Goal: Task Accomplishment & Management: Complete application form

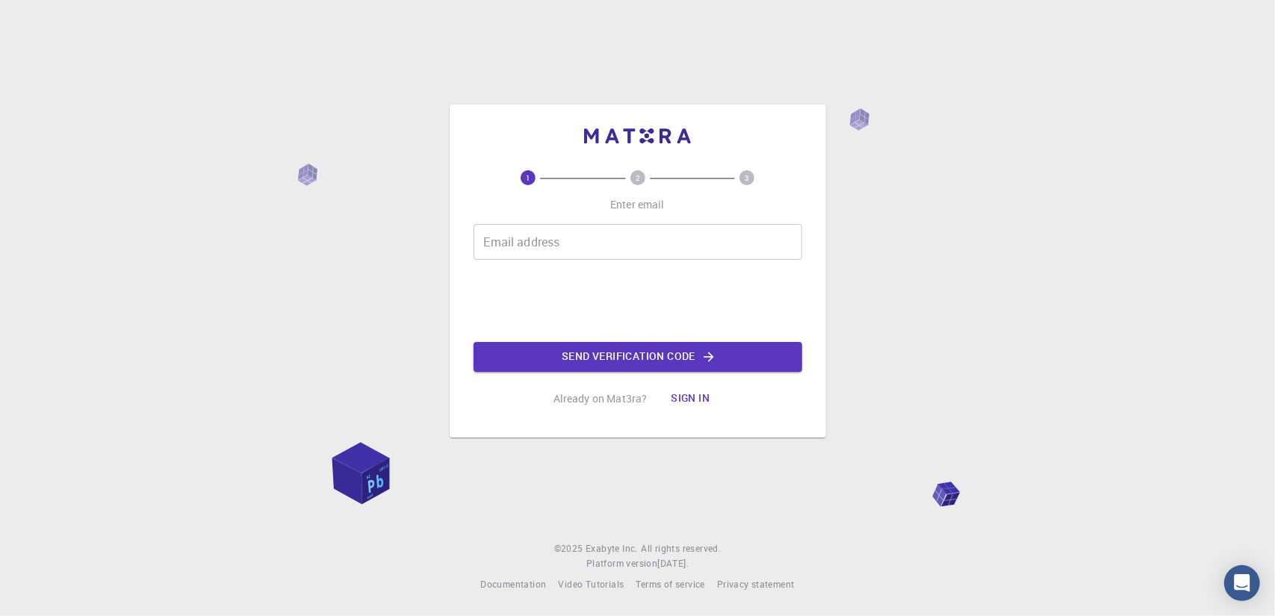
click at [555, 244] on input "Email address" at bounding box center [637, 242] width 329 height 36
type input "[EMAIL_ADDRESS][DOMAIN_NAME]"
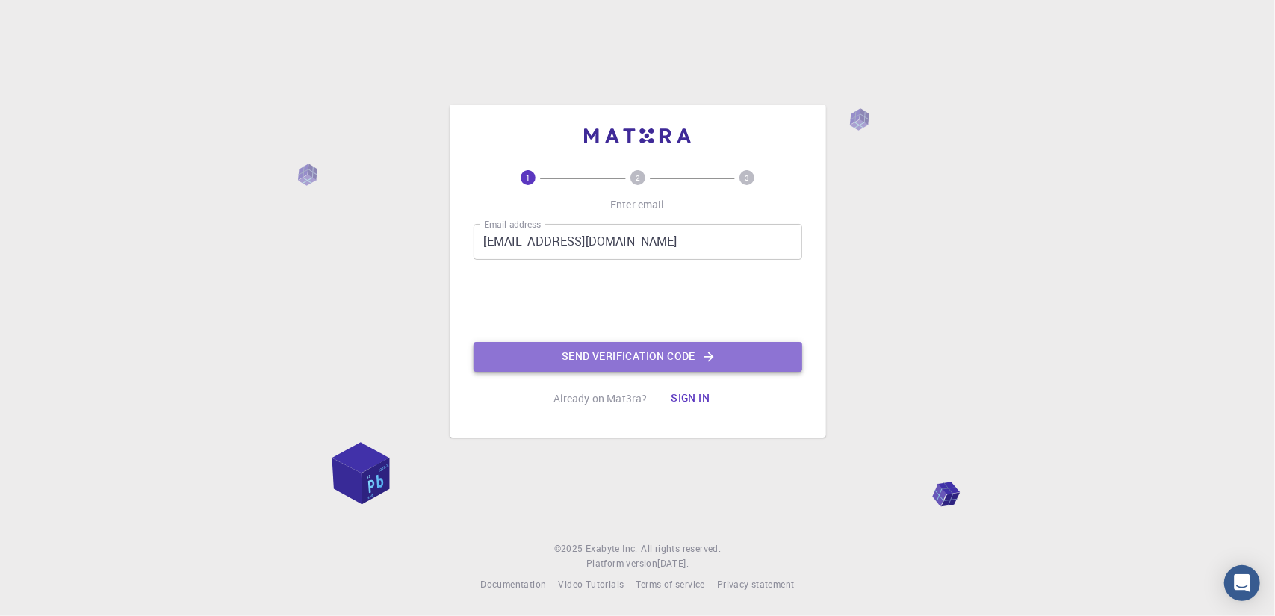
click at [577, 361] on button "Send verification code" at bounding box center [637, 357] width 329 height 30
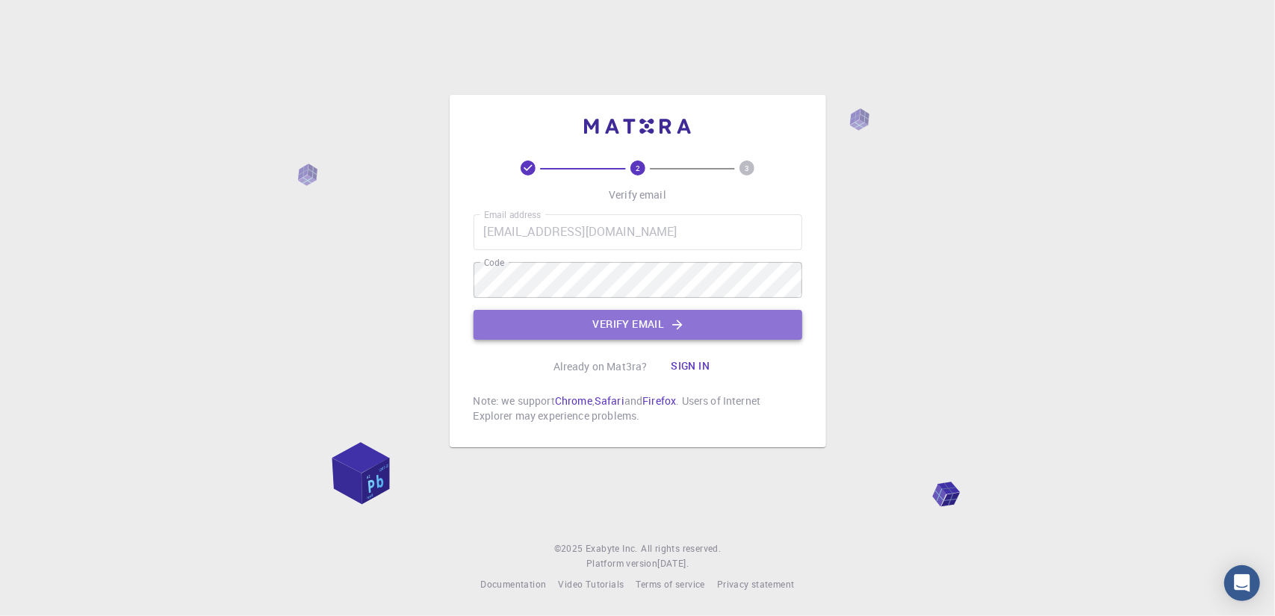
click at [585, 323] on button "Verify email" at bounding box center [637, 325] width 329 height 30
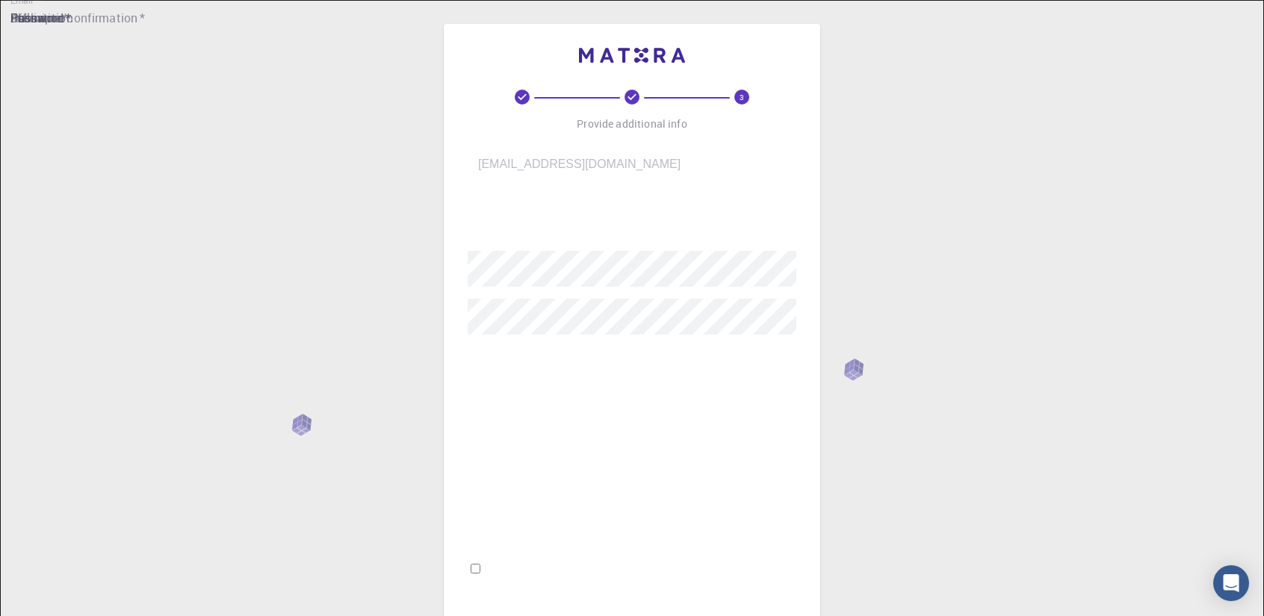
click at [597, 214] on input "username   *" at bounding box center [641, 218] width 349 height 42
type input "a"
type input "[PERSON_NAME]"
click at [535, 355] on input "Fullname   *" at bounding box center [641, 368] width 349 height 42
type input "[PERSON_NAME]"
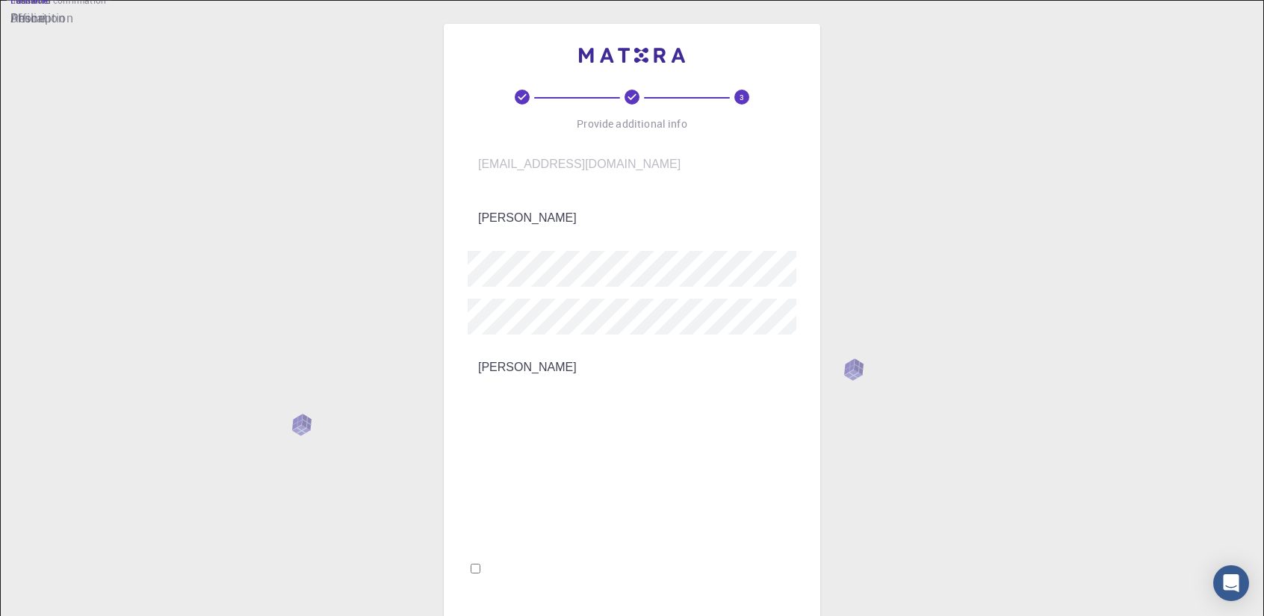
type input "08473024390"
click at [517, 408] on input "Affiliation" at bounding box center [641, 421] width 349 height 42
type input "J"
type input "[GEOGRAPHIC_DATA]"
click at [524, 508] on input "Description" at bounding box center [641, 529] width 349 height 42
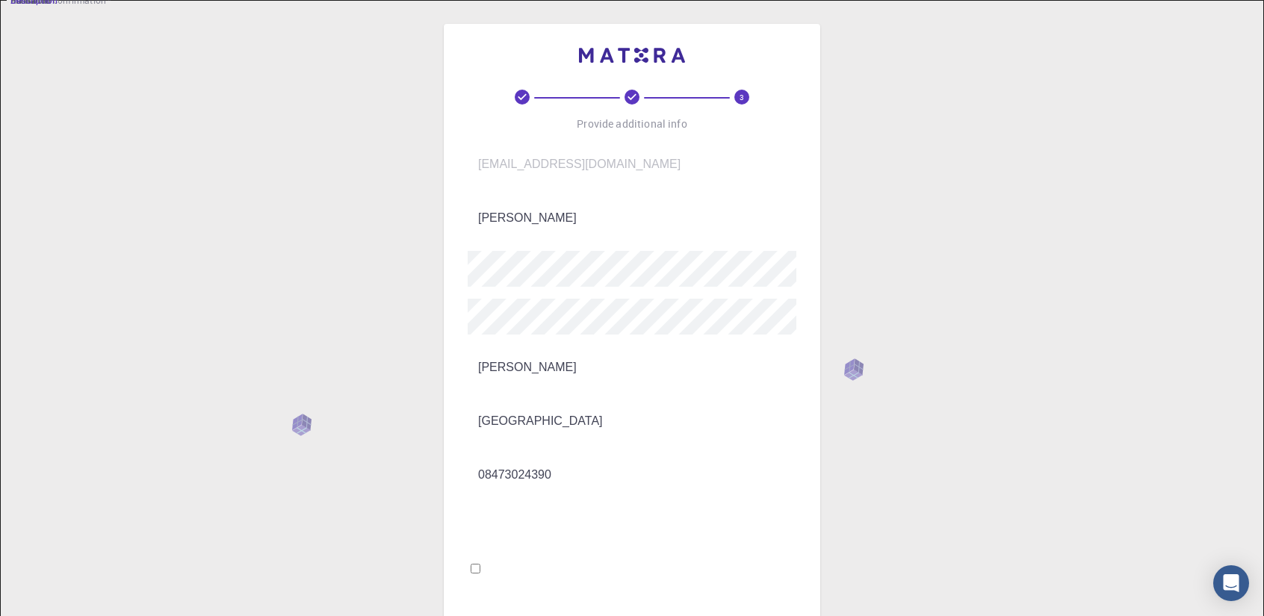
click at [480, 564] on input "I accept the Terms of Service / Privacy Policy *" at bounding box center [475, 569] width 10 height 10
checkbox input "true"
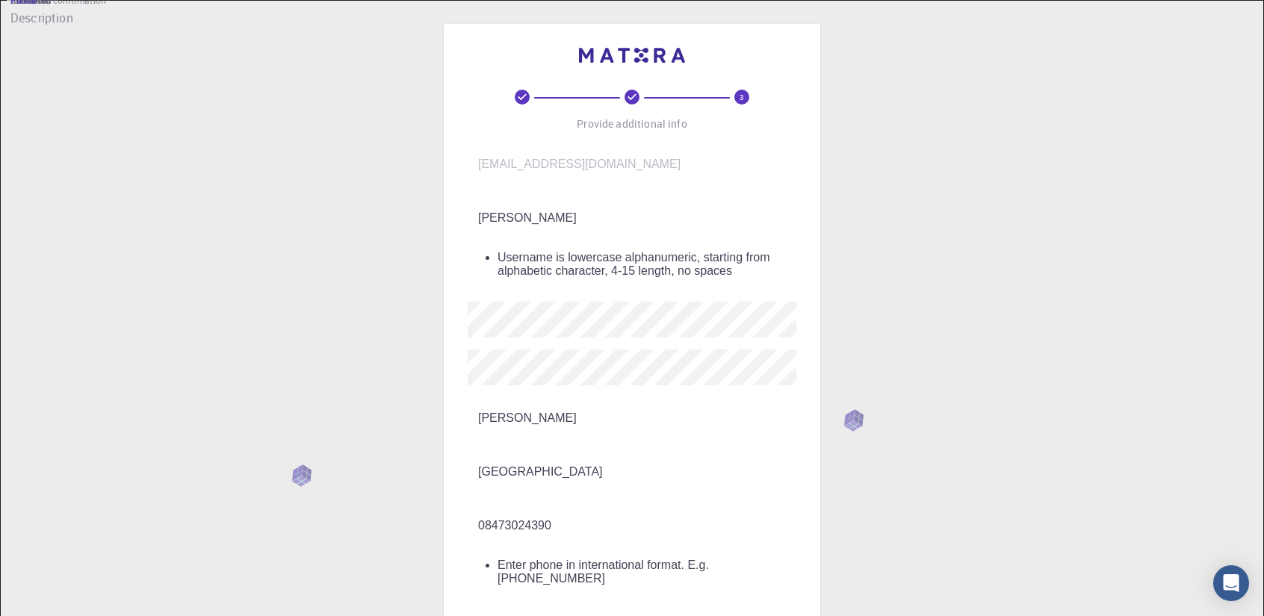
click at [490, 505] on input "08473024390" at bounding box center [641, 526] width 349 height 42
click at [481, 505] on input "08473024390" at bounding box center [641, 526] width 349 height 42
type input "8473024390"
drag, startPoint x: 574, startPoint y: 210, endPoint x: 520, endPoint y: 212, distance: 54.6
click at [520, 212] on input "[PERSON_NAME]" at bounding box center [641, 218] width 349 height 42
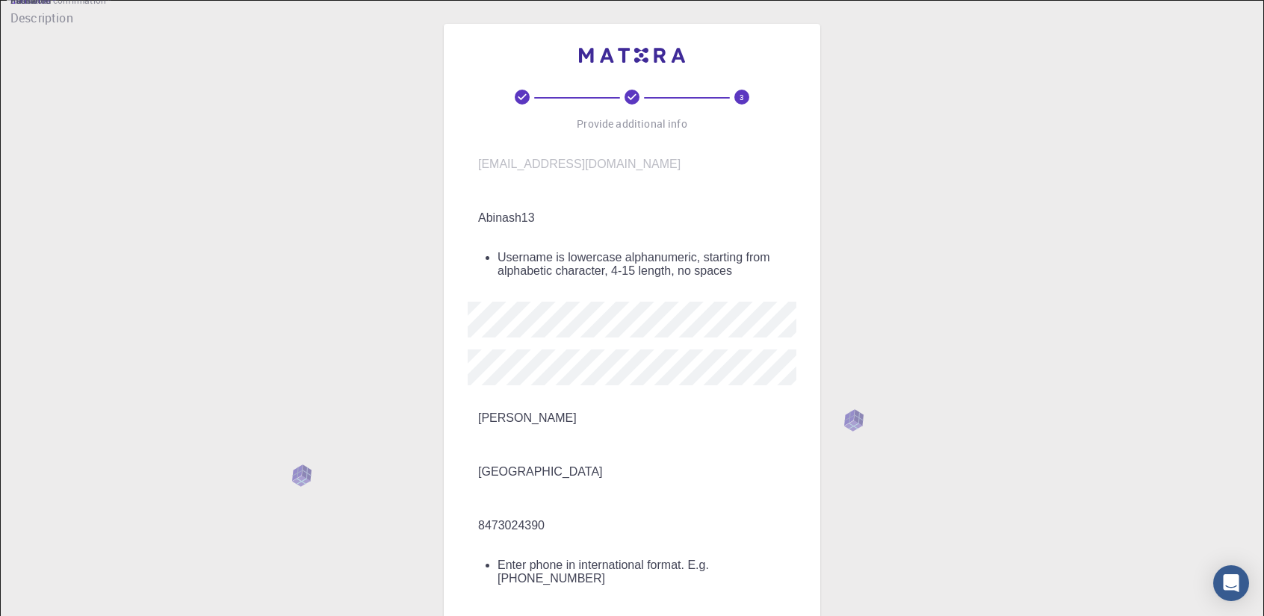
click at [526, 205] on input "Abinash13" at bounding box center [641, 218] width 349 height 42
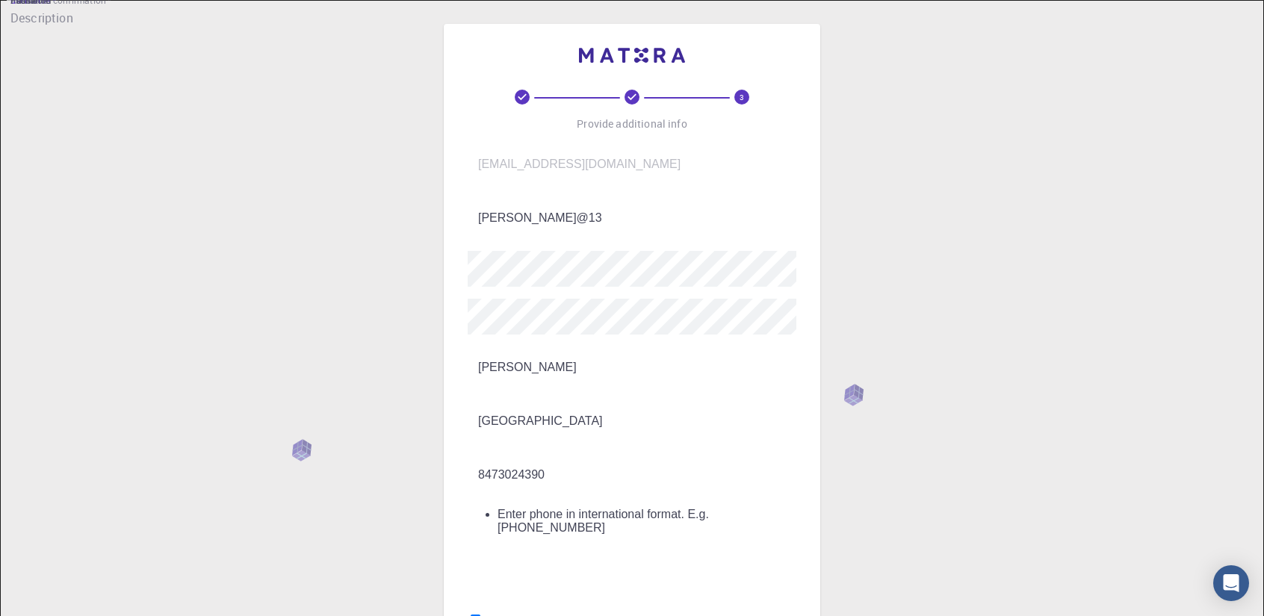
type input "[PERSON_NAME]@13"
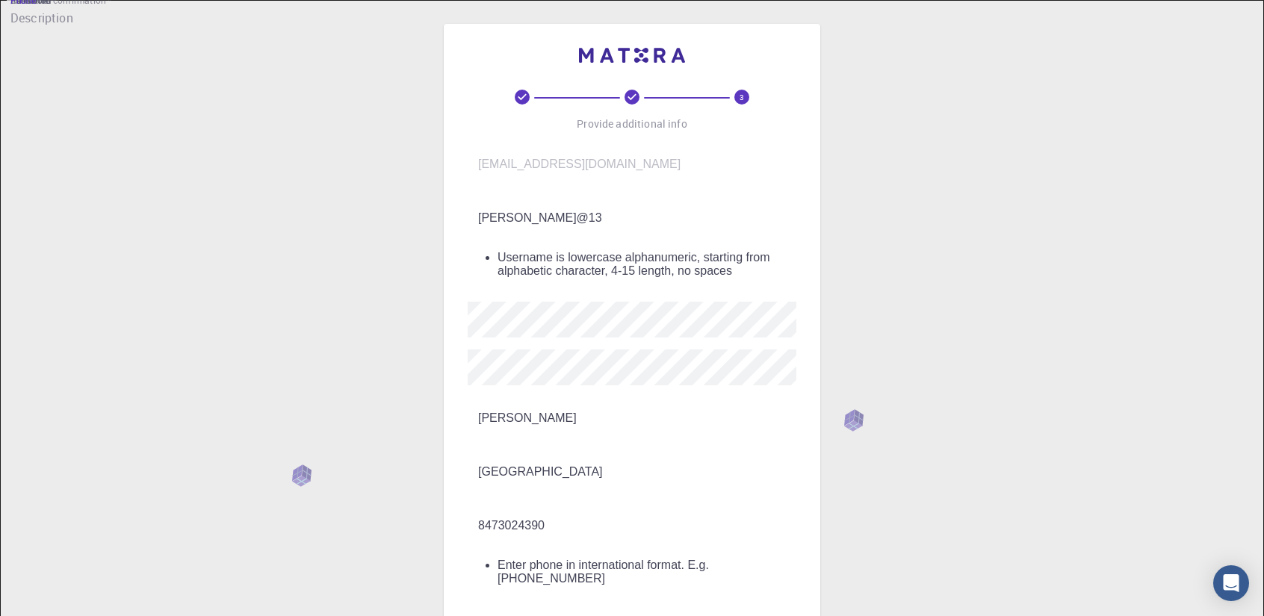
click at [478, 505] on input "8473024390" at bounding box center [641, 526] width 349 height 42
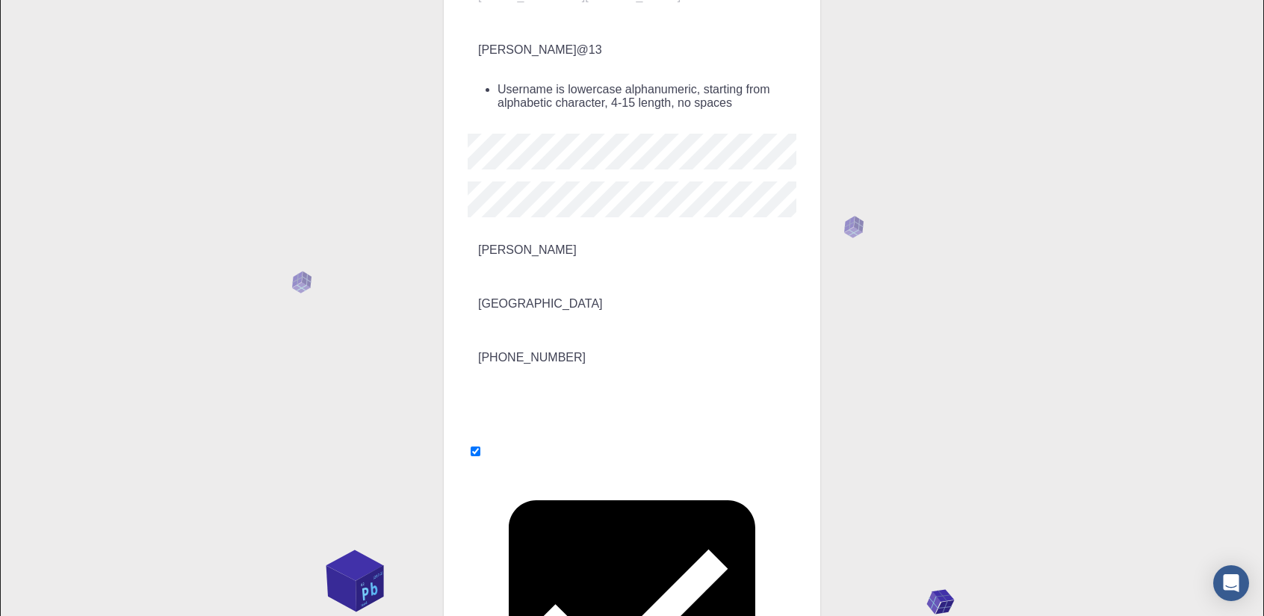
scroll to position [183, 0]
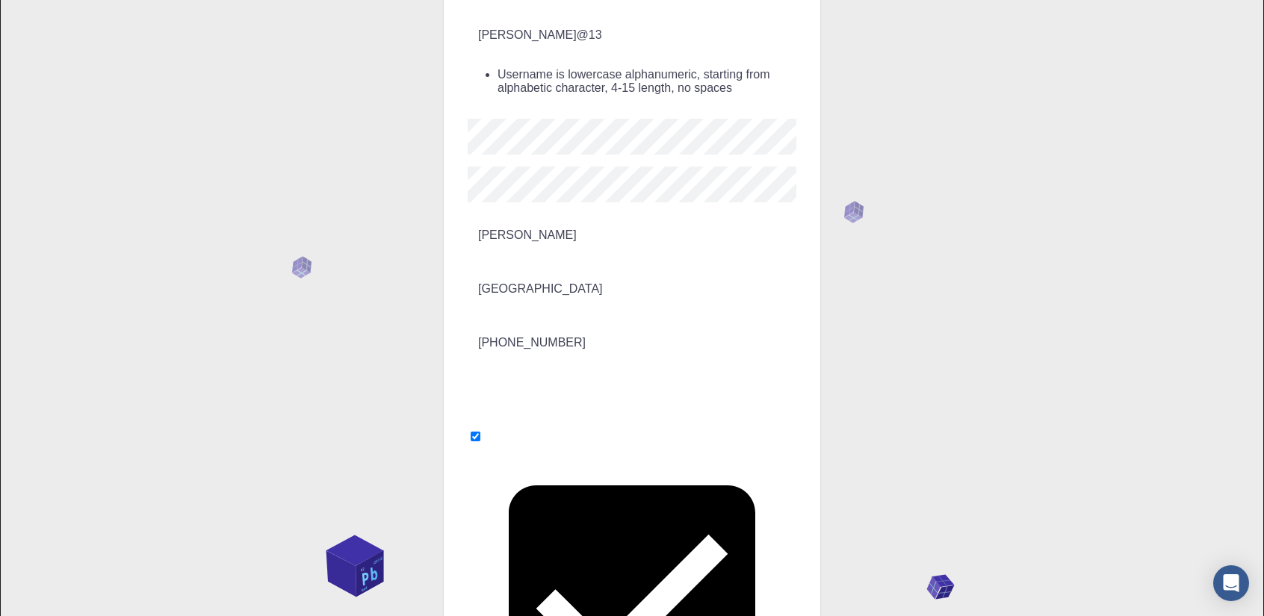
type input "[PHONE_NUMBER]"
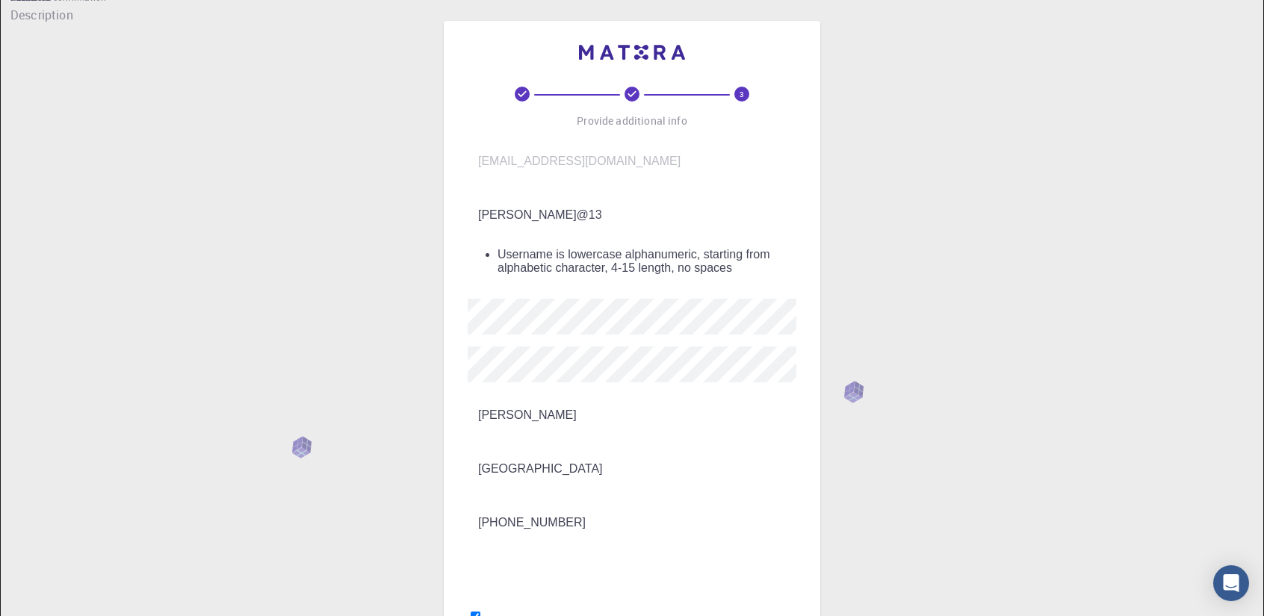
scroll to position [0, 0]
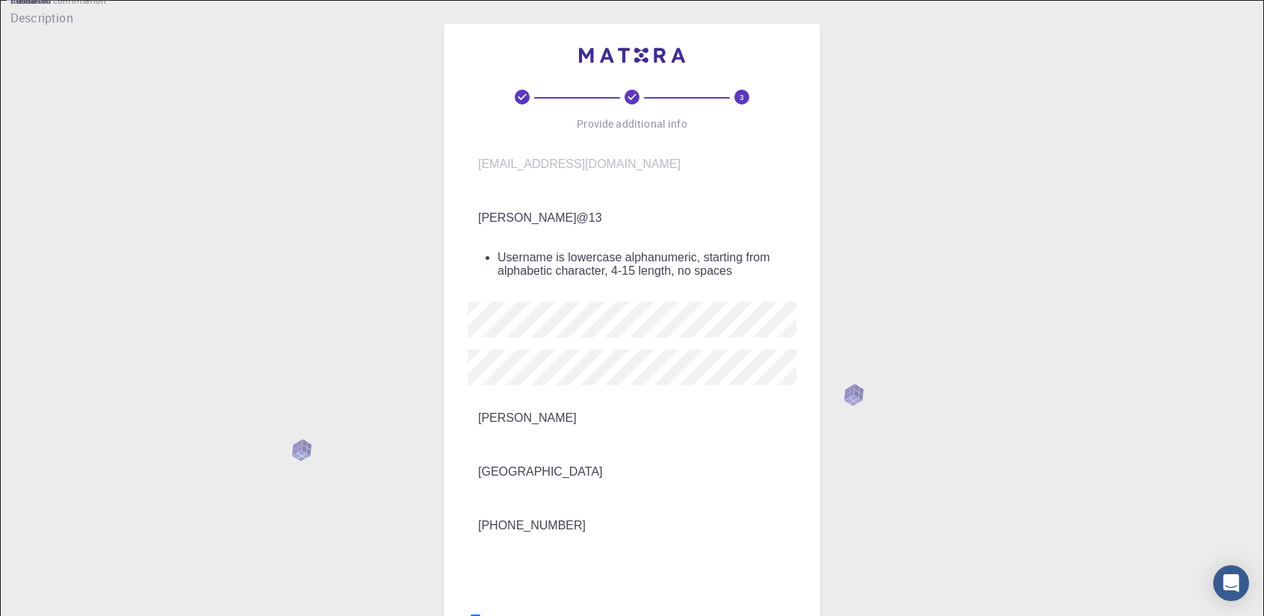
click at [484, 207] on input "[PERSON_NAME]@13" at bounding box center [641, 218] width 349 height 42
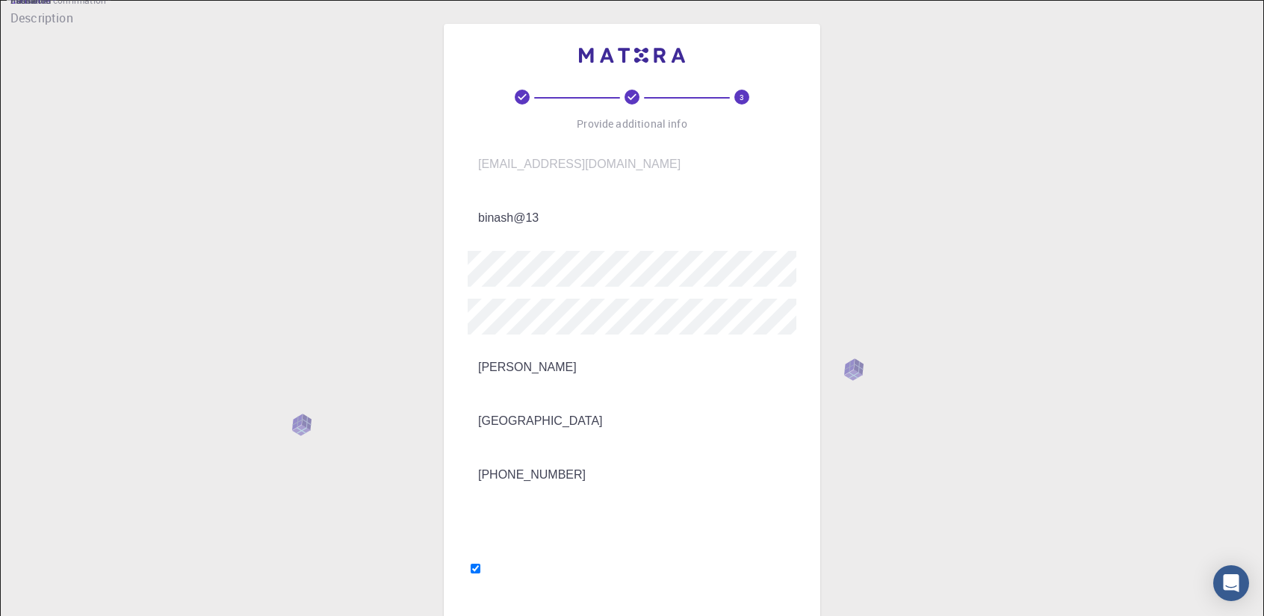
type input "binash@13"
